Goal: Transaction & Acquisition: Purchase product/service

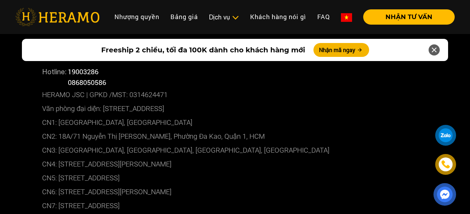
scroll to position [3012, 0]
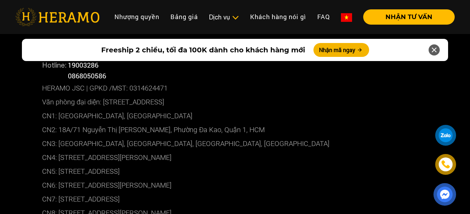
click at [445, 201] on img at bounding box center [444, 194] width 16 height 15
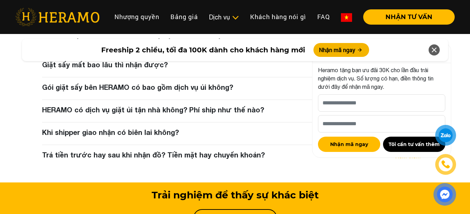
scroll to position [2780, 0]
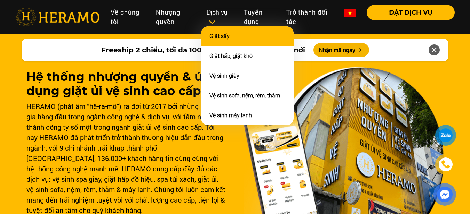
click at [219, 38] on link "Giặt sấy" at bounding box center [219, 36] width 20 height 7
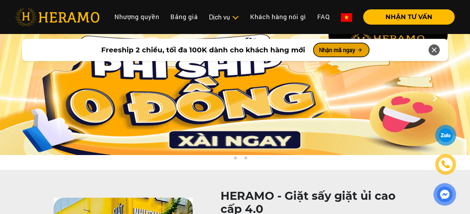
click at [347, 47] on button "Nhận mã ngay" at bounding box center [341, 50] width 56 height 14
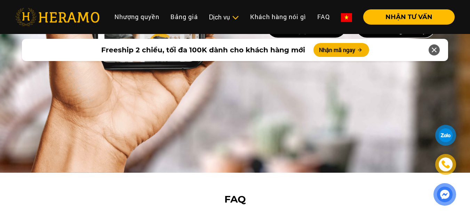
scroll to position [2739, 0]
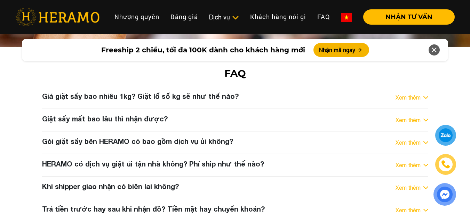
click at [409, 206] on link "Xem thêm" at bounding box center [407, 210] width 25 height 8
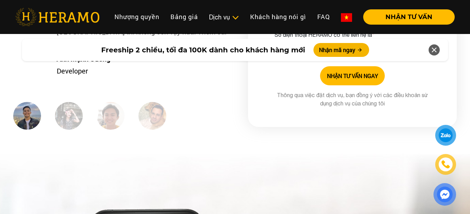
scroll to position [2255, 0]
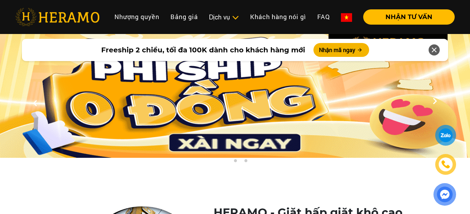
click at [436, 52] on icon at bounding box center [434, 50] width 8 height 13
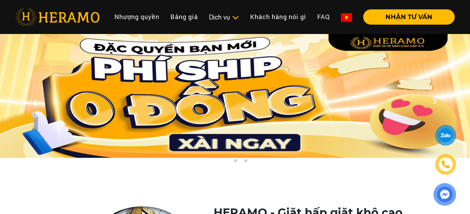
drag, startPoint x: 459, startPoint y: 67, endPoint x: 463, endPoint y: 15, distance: 51.6
click at [460, 64] on div at bounding box center [434, 103] width 71 height 139
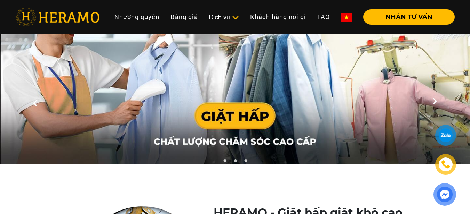
click at [249, 124] on img at bounding box center [235, 99] width 470 height 130
